Goal: Check status: Check status

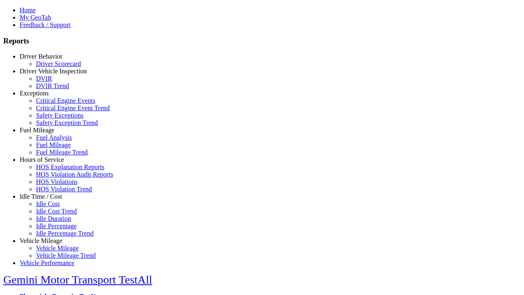
click at [47, 97] on link "Exceptions" at bounding box center [34, 93] width 29 height 7
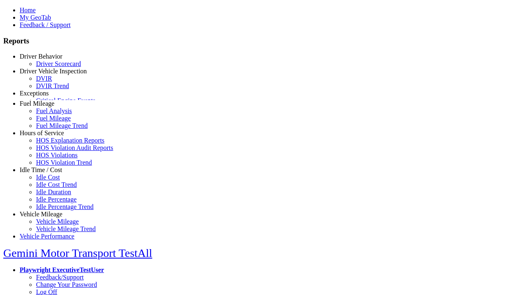
click at [53, 126] on link "Safety Exception Trend" at bounding box center [67, 122] width 62 height 7
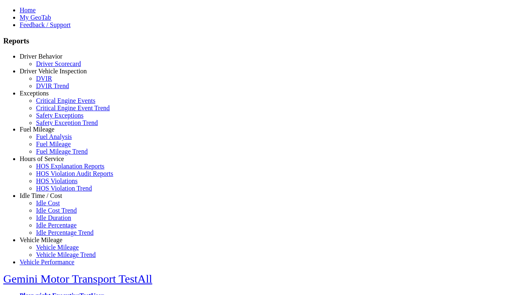
select select "**"
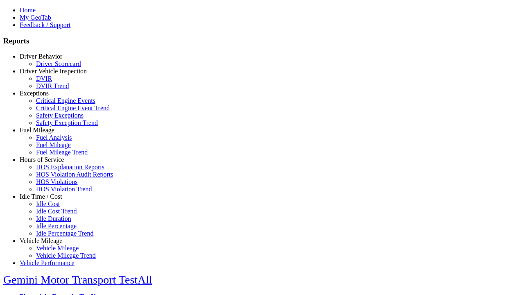
type input "**********"
